Goal: Information Seeking & Learning: Learn about a topic

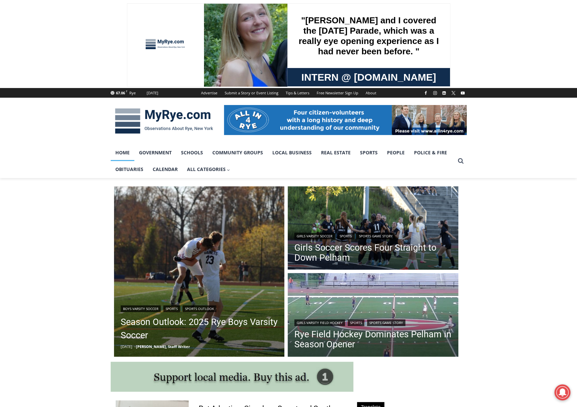
drag, startPoint x: 522, startPoint y: 265, endPoint x: 520, endPoint y: 241, distance: 24.1
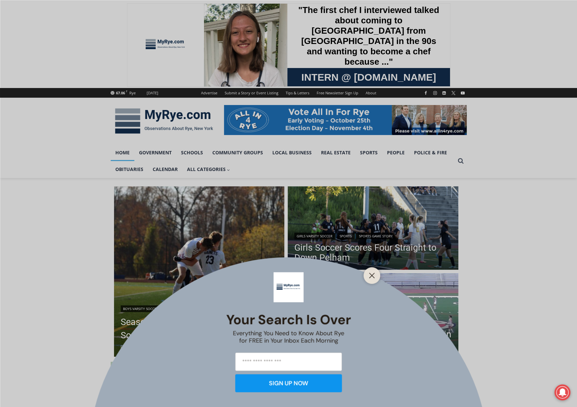
click at [403, 245] on div "Your Search is Over Everything You Need to Know About Rye for FREE in Your Inbo…" at bounding box center [288, 203] width 577 height 407
click at [369, 276] on icon "Close" at bounding box center [372, 275] width 6 height 6
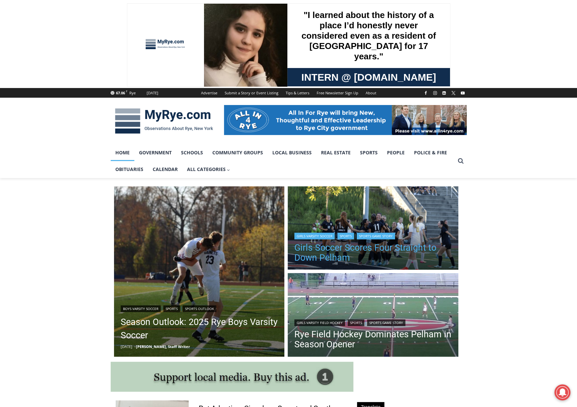
click at [359, 252] on link "Girls Soccer Scores Four Straight to Down Pelham" at bounding box center [372, 253] width 157 height 20
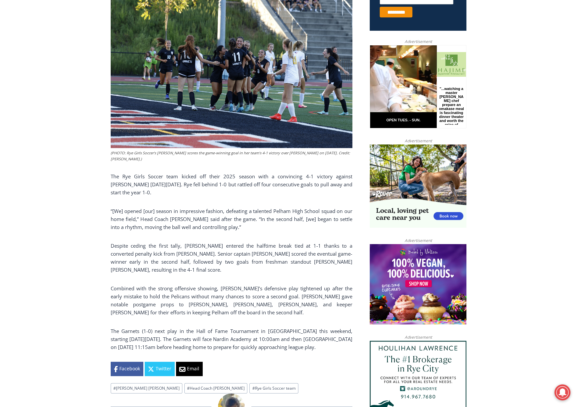
scroll to position [333, 0]
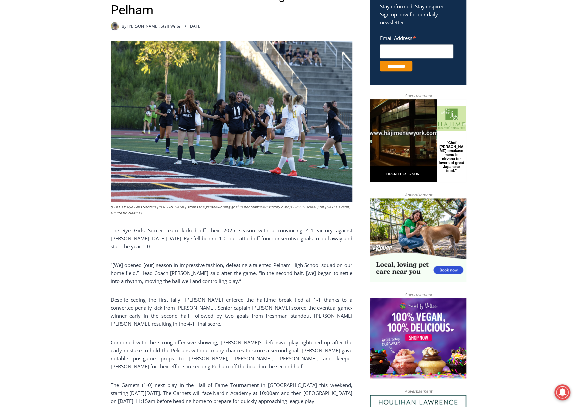
drag, startPoint x: 303, startPoint y: 348, endPoint x: 303, endPoint y: 324, distance: 23.3
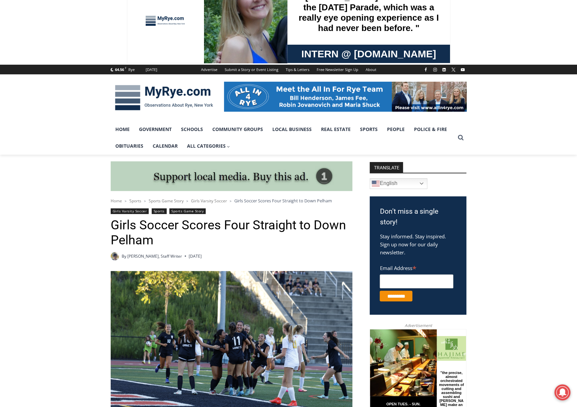
scroll to position [0, 0]
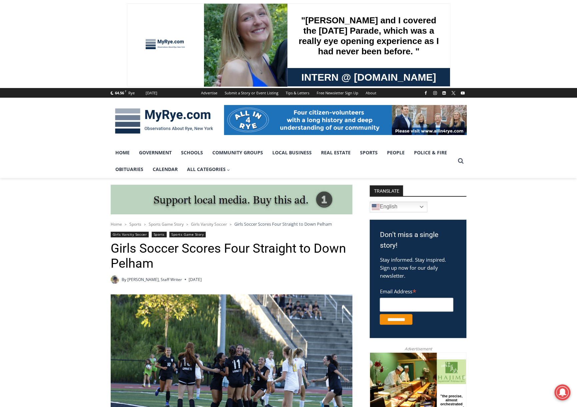
click at [173, 114] on img at bounding box center [164, 121] width 107 height 35
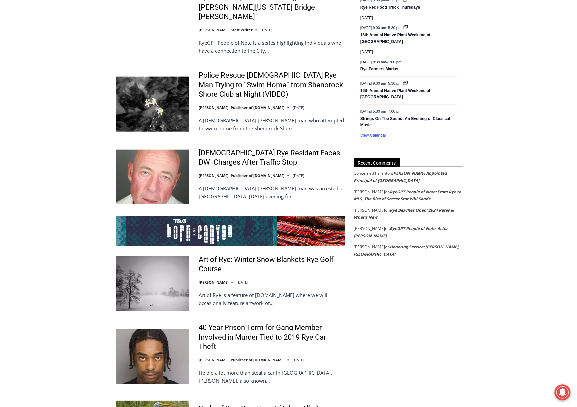
scroll to position [967, 0]
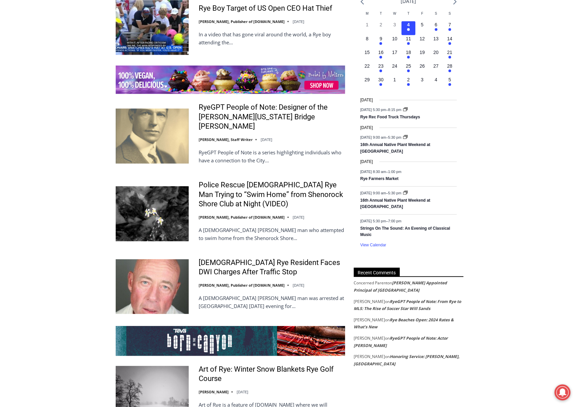
drag, startPoint x: 529, startPoint y: 199, endPoint x: 528, endPoint y: 214, distance: 15.7
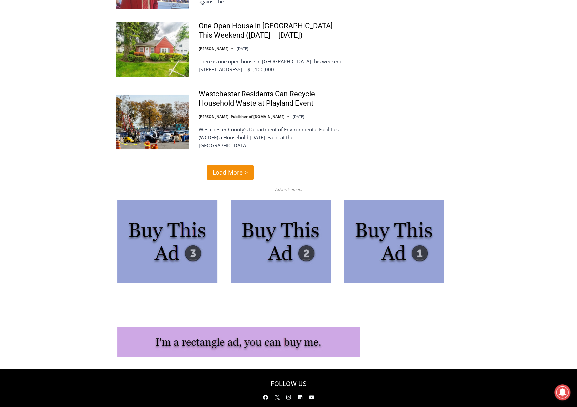
scroll to position [1629, 0]
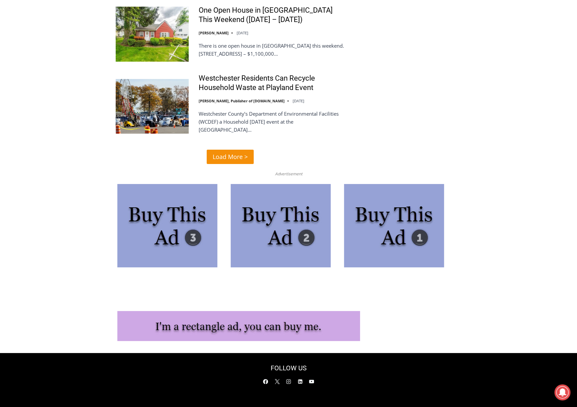
drag, startPoint x: 528, startPoint y: 214, endPoint x: 518, endPoint y: 265, distance: 52.0
